Goal: Check status: Check status

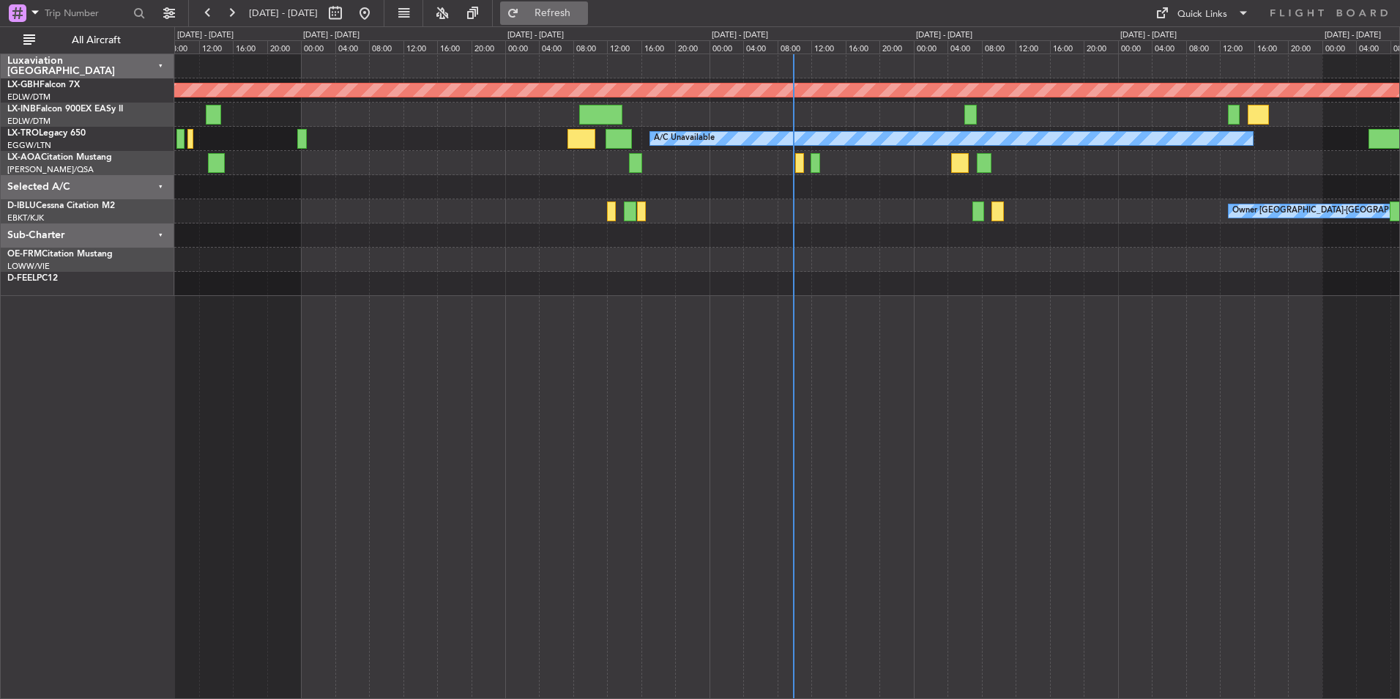
click at [584, 12] on span "Refresh" at bounding box center [553, 13] width 62 height 10
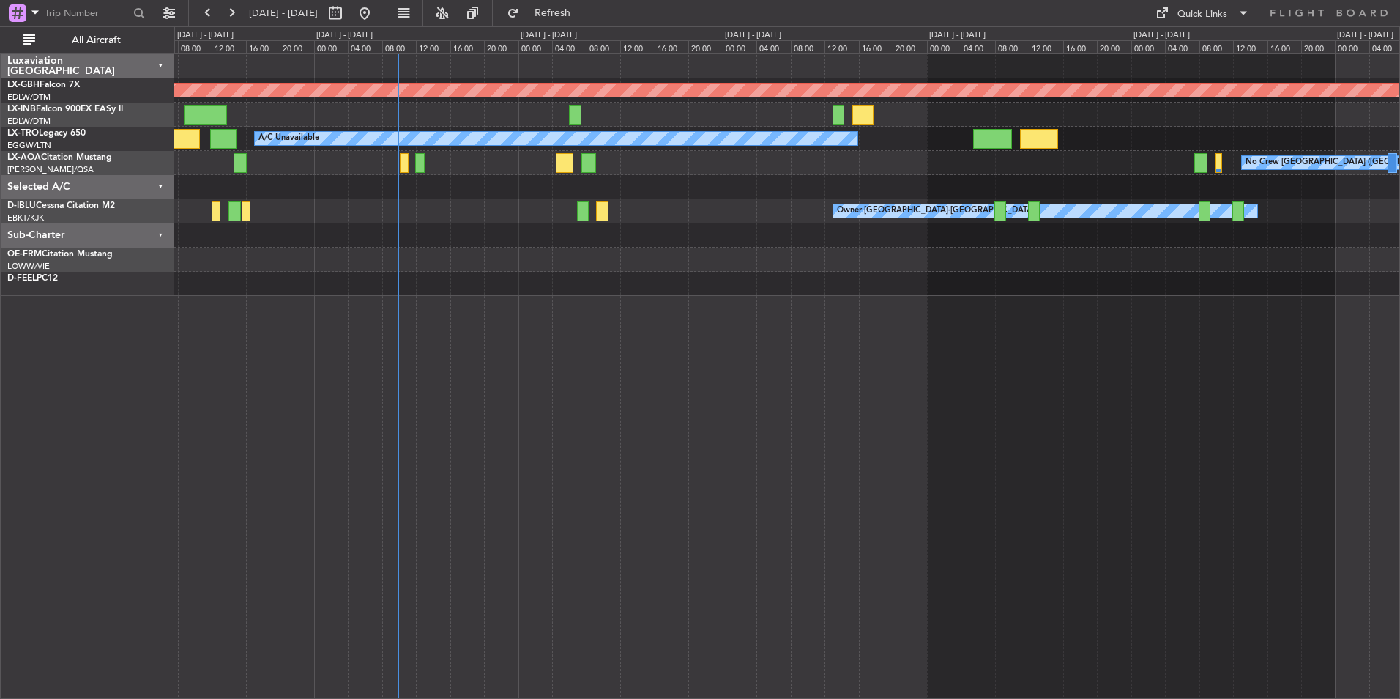
click at [900, 377] on div "Planned Maint Nurnberg A/C Unavailable Planned Maint [GEOGRAPHIC_DATA] (Riga In…" at bounding box center [787, 375] width 1226 height 645
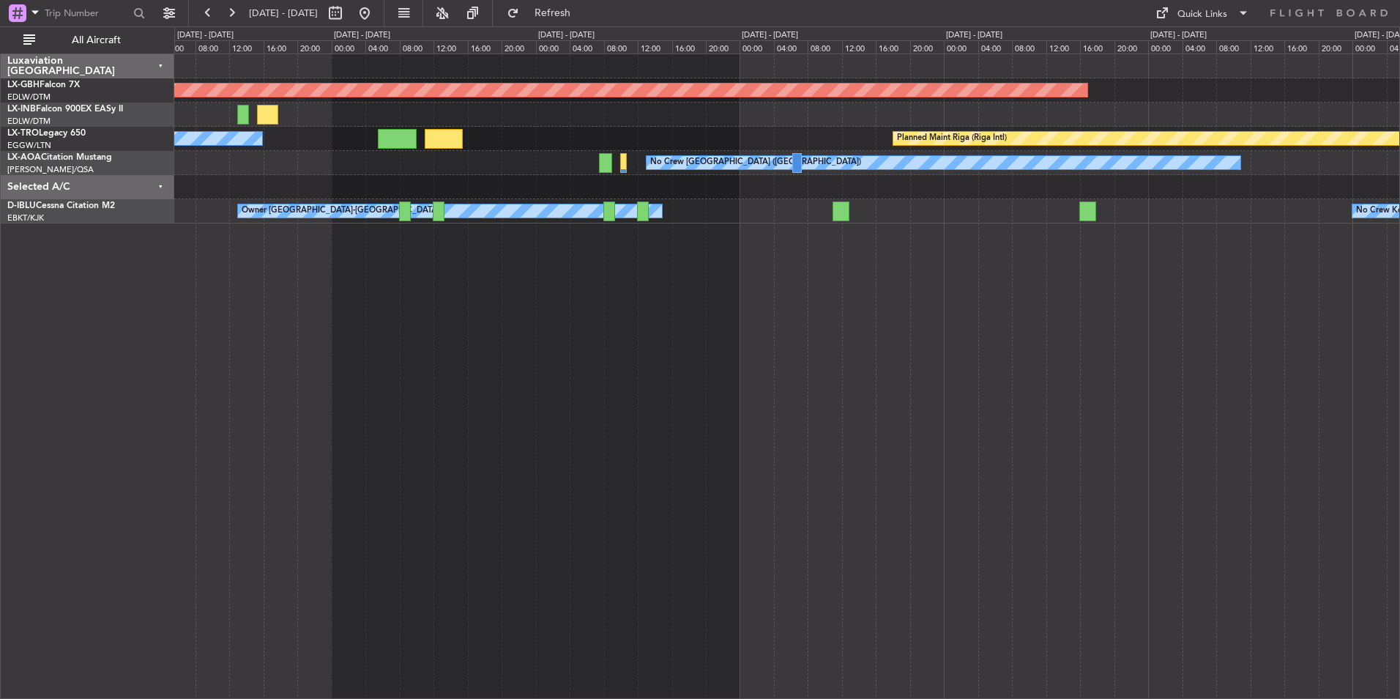
click at [664, 451] on div "Planned Maint Nurnberg A/C Unavailable Planned Maint [GEOGRAPHIC_DATA] (Riga In…" at bounding box center [787, 375] width 1226 height 645
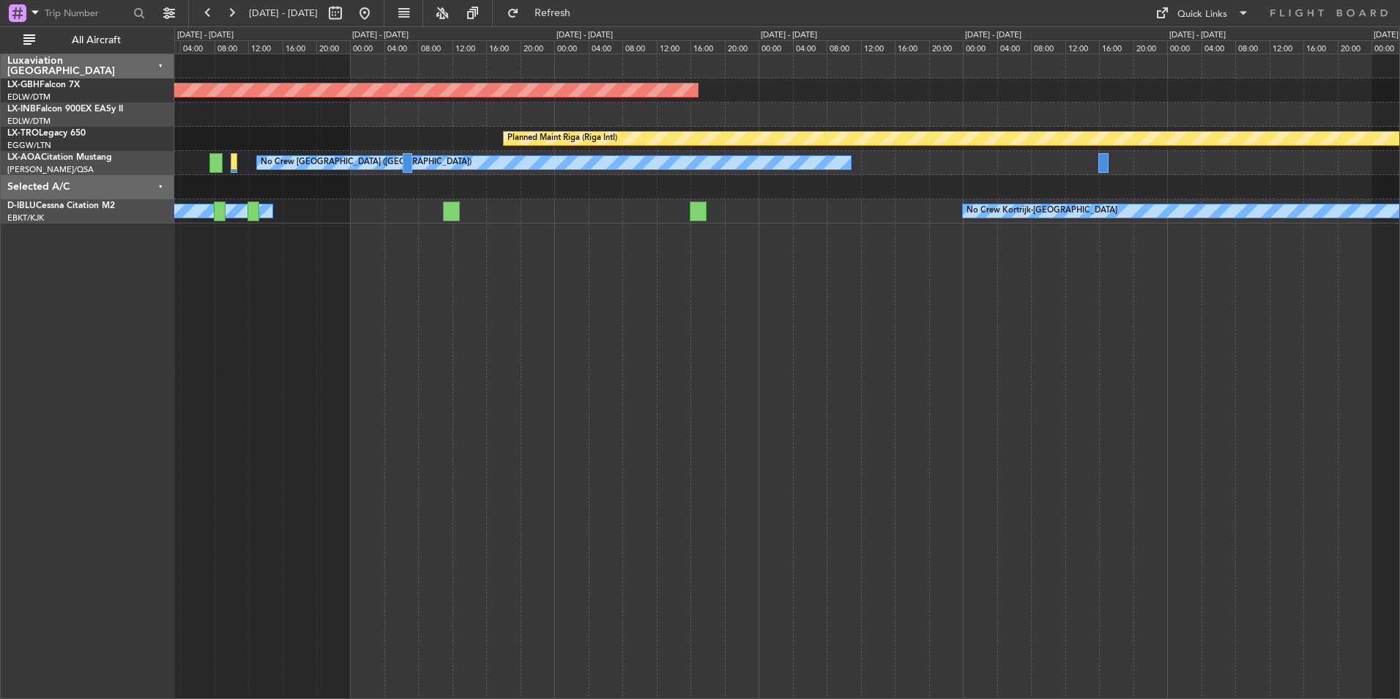
click at [677, 347] on div "Planned Maint Nurnberg Planned Maint [GEOGRAPHIC_DATA] (Riga Intl) A/C Unavaila…" at bounding box center [787, 375] width 1226 height 645
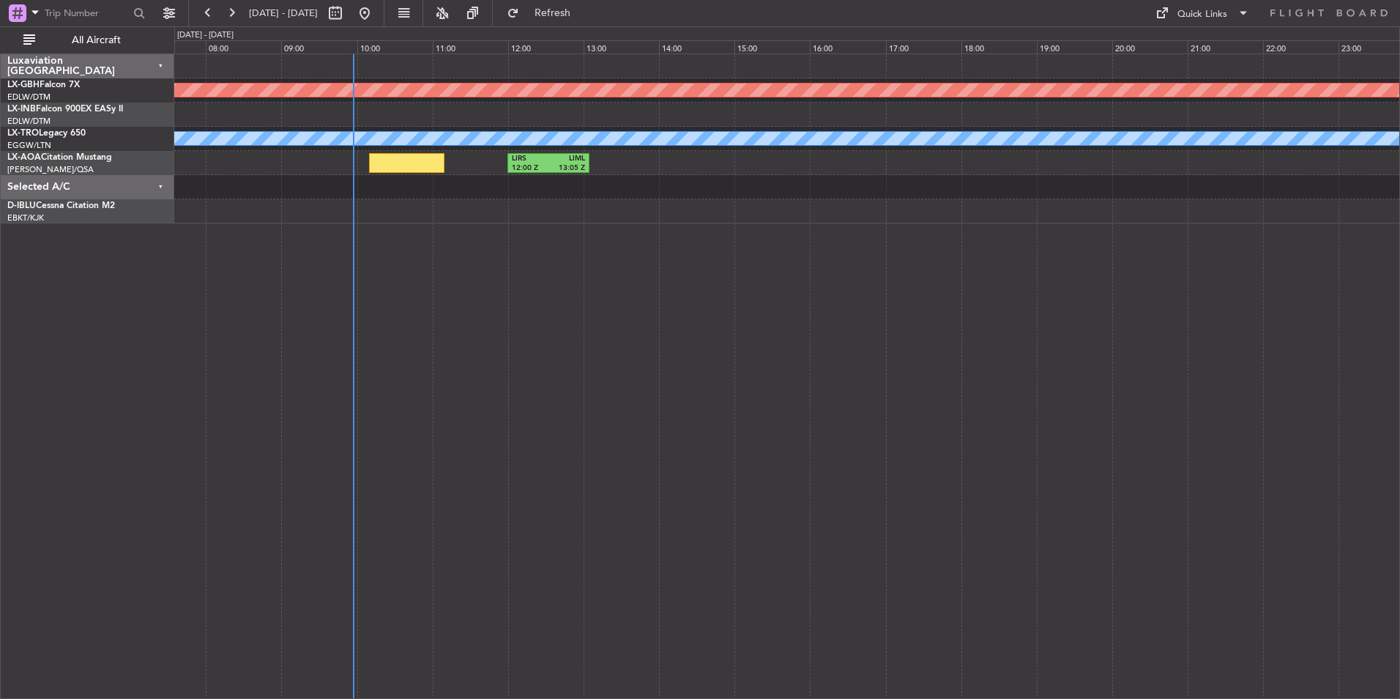
click at [552, 329] on div "Planned Maint Nurnberg A/C Unavailable LIRS 12:00 Z LIML 13:05 Z" at bounding box center [787, 375] width 1226 height 645
click at [584, 15] on span "Refresh" at bounding box center [553, 13] width 62 height 10
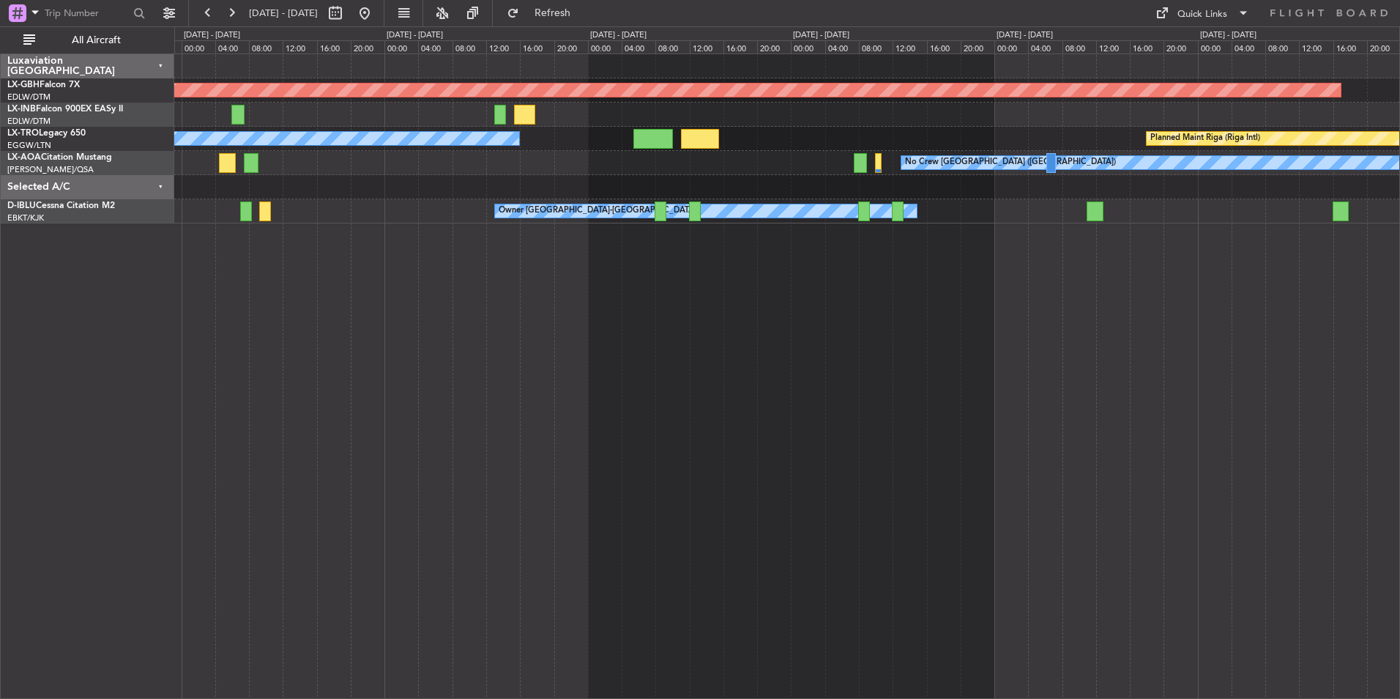
click at [498, 326] on div "Planned Maint Nurnberg A/C Unavailable Planned Maint [GEOGRAPHIC_DATA] (Riga In…" at bounding box center [787, 375] width 1226 height 645
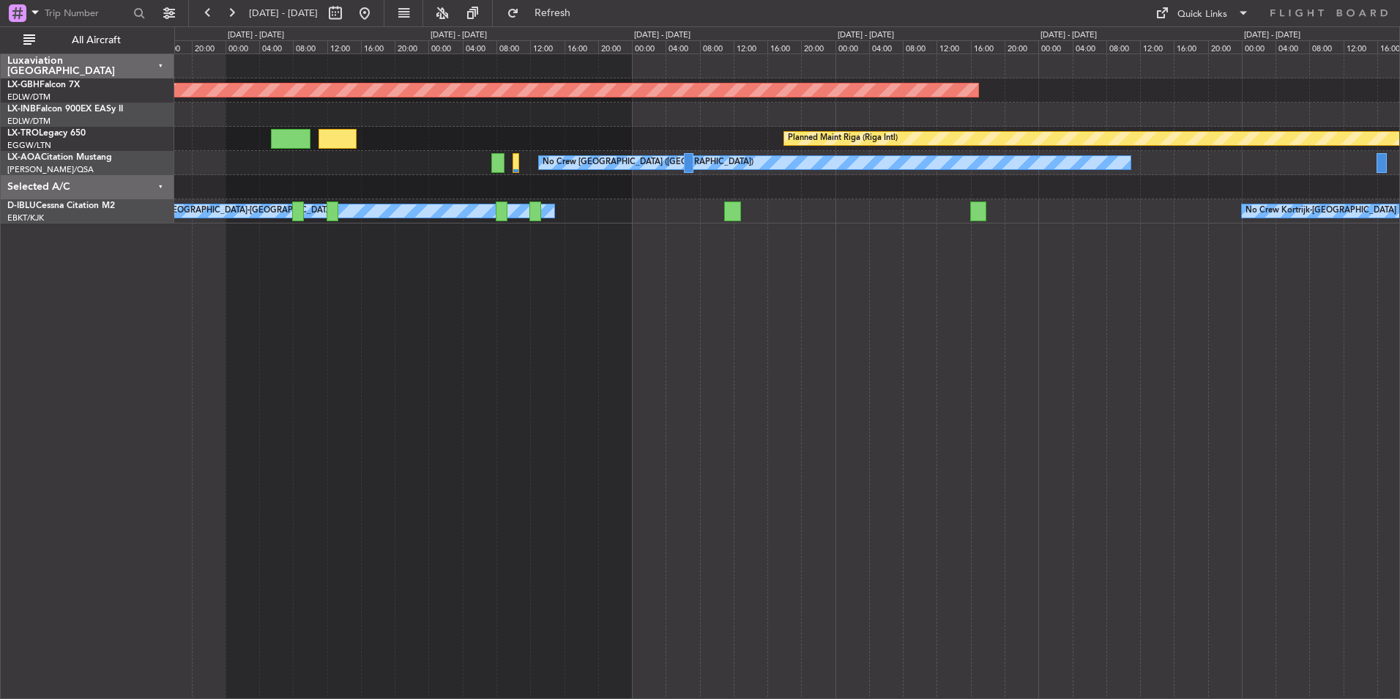
click at [790, 349] on div "Planned Maint Nurnberg Planned Maint [GEOGRAPHIC_DATA] (Riga Intl) A/C Unavaila…" at bounding box center [787, 375] width 1226 height 645
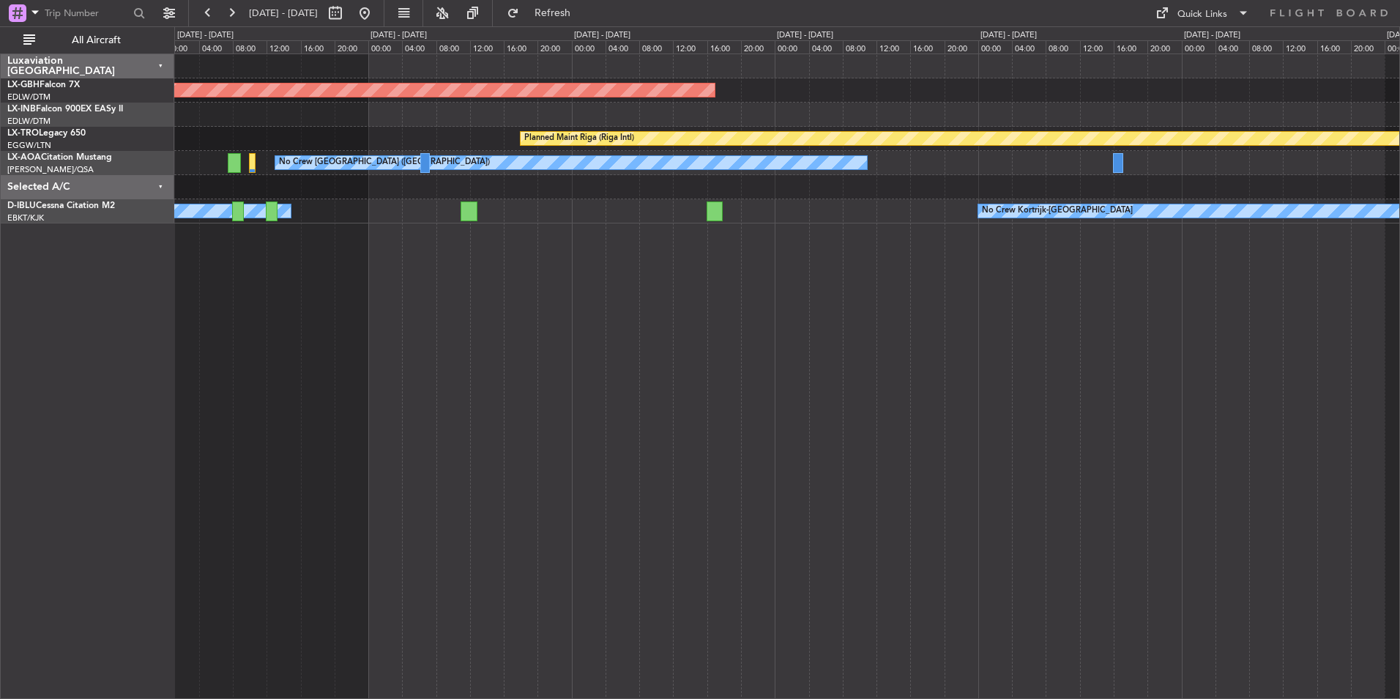
click at [1042, 521] on div "Planned Maint Nurnberg Planned Maint [GEOGRAPHIC_DATA] (Riga Intl) A/C Unavaila…" at bounding box center [787, 375] width 1226 height 645
